Goal: Information Seeking & Learning: Check status

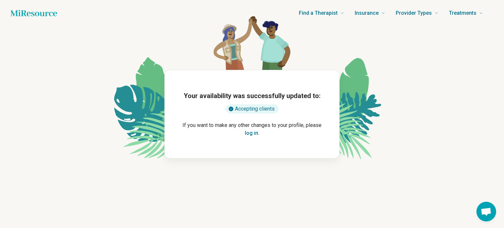
drag, startPoint x: 260, startPoint y: 210, endPoint x: 261, endPoint y: 237, distance: 27.6
click at [261, 228] on html "Find a Therapist Mental Health Conditions [MEDICAL_DATA] Anxiety [MEDICAL_DATA]…" at bounding box center [252, 114] width 504 height 228
